Goal: Check status

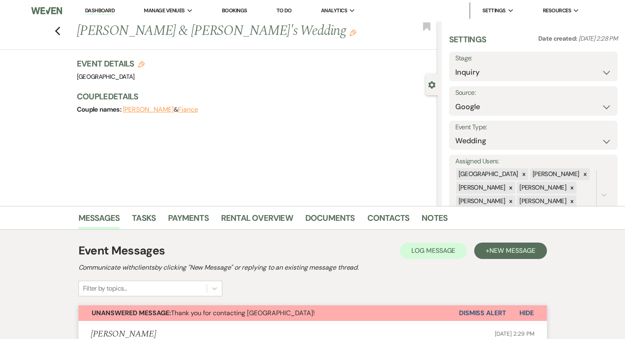
select select "6"
click at [108, 14] on link "Dashboard" at bounding box center [100, 11] width 30 height 8
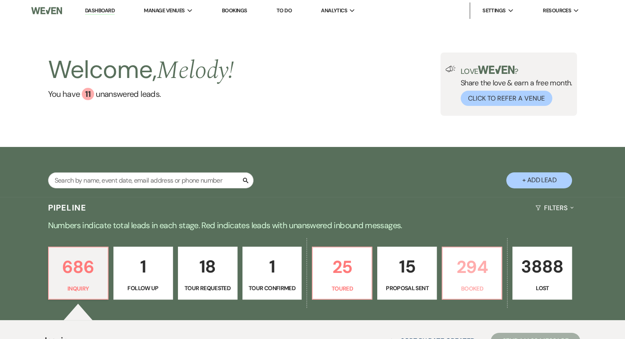
click at [474, 282] on link "294 Booked" at bounding box center [472, 273] width 60 height 53
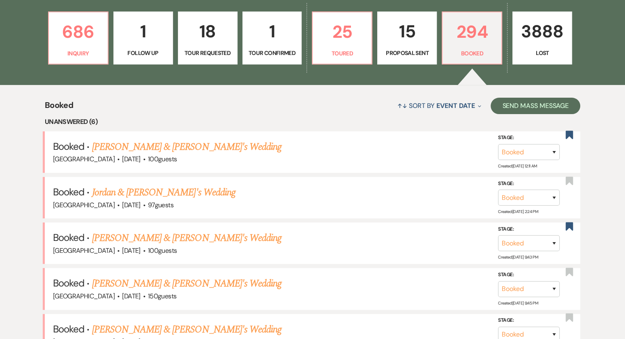
scroll to position [268, 0]
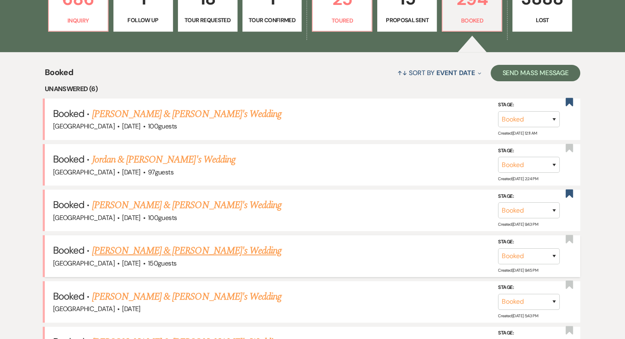
click at [187, 255] on link "[PERSON_NAME] & [PERSON_NAME]'s Wedding" at bounding box center [187, 251] width 190 height 15
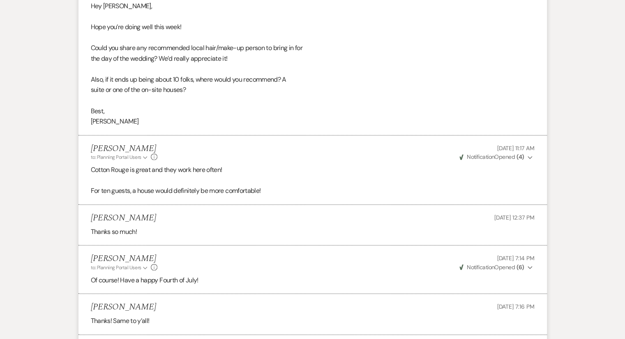
scroll to position [19226, 0]
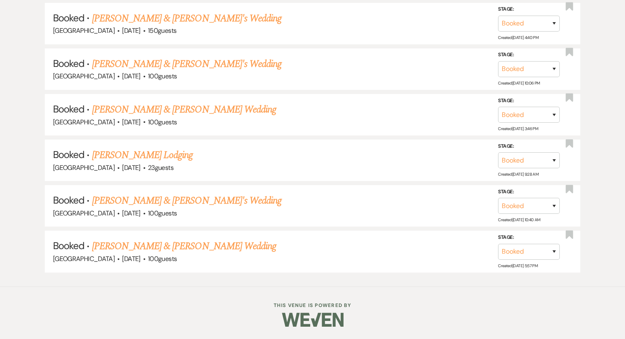
scroll to position [268, 0]
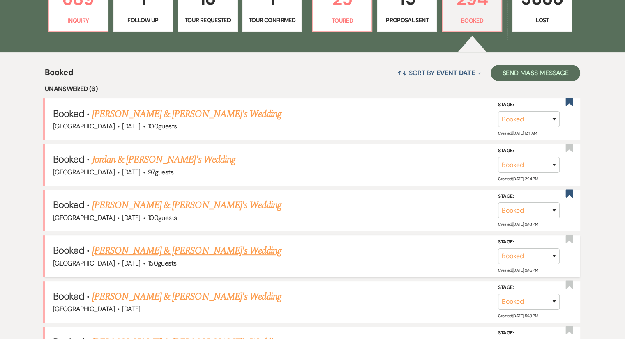
click at [199, 253] on link "[PERSON_NAME] & [PERSON_NAME]'s Wedding" at bounding box center [187, 251] width 190 height 15
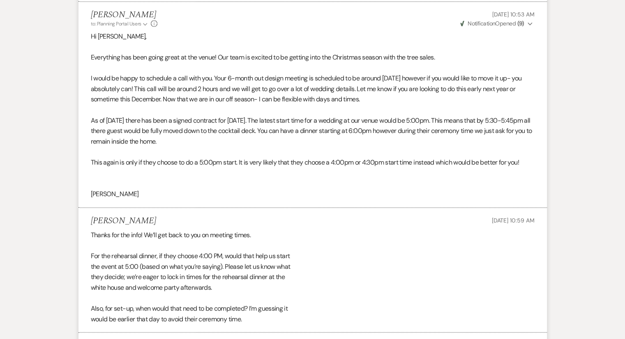
scroll to position [7550, 0]
